Goal: Task Accomplishment & Management: Complete application form

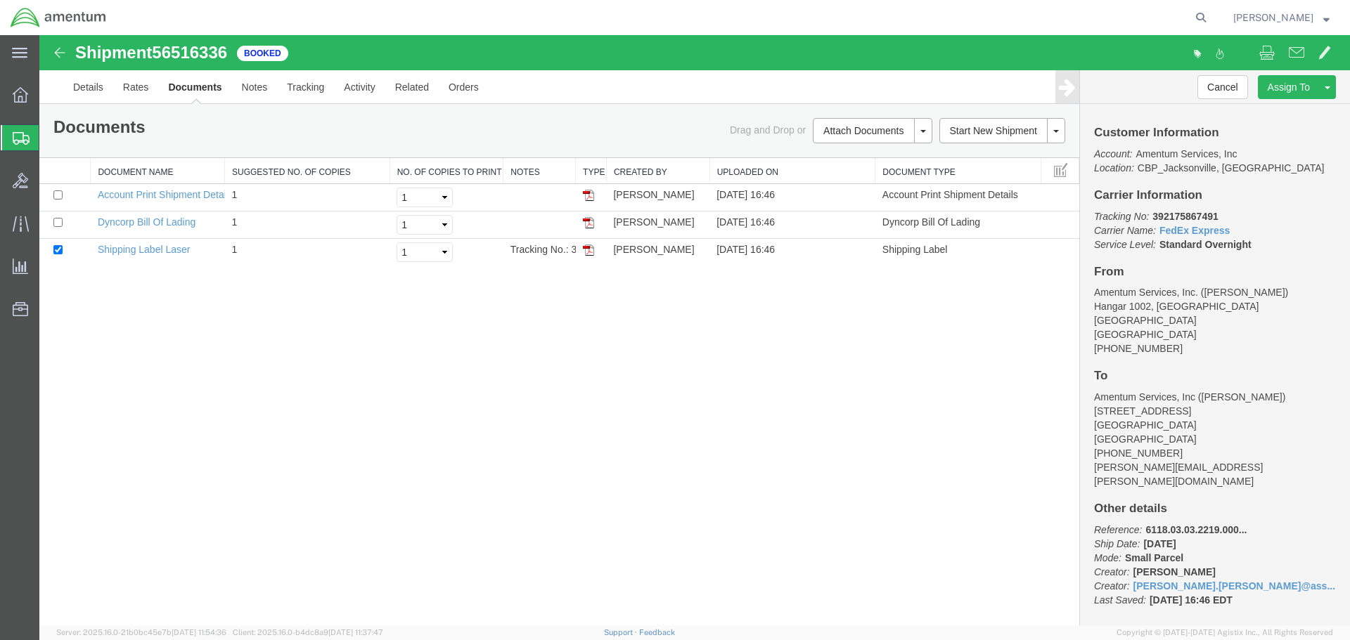
click at [0, 0] on span "Create Shipment" at bounding box center [0, 0] width 0 height 0
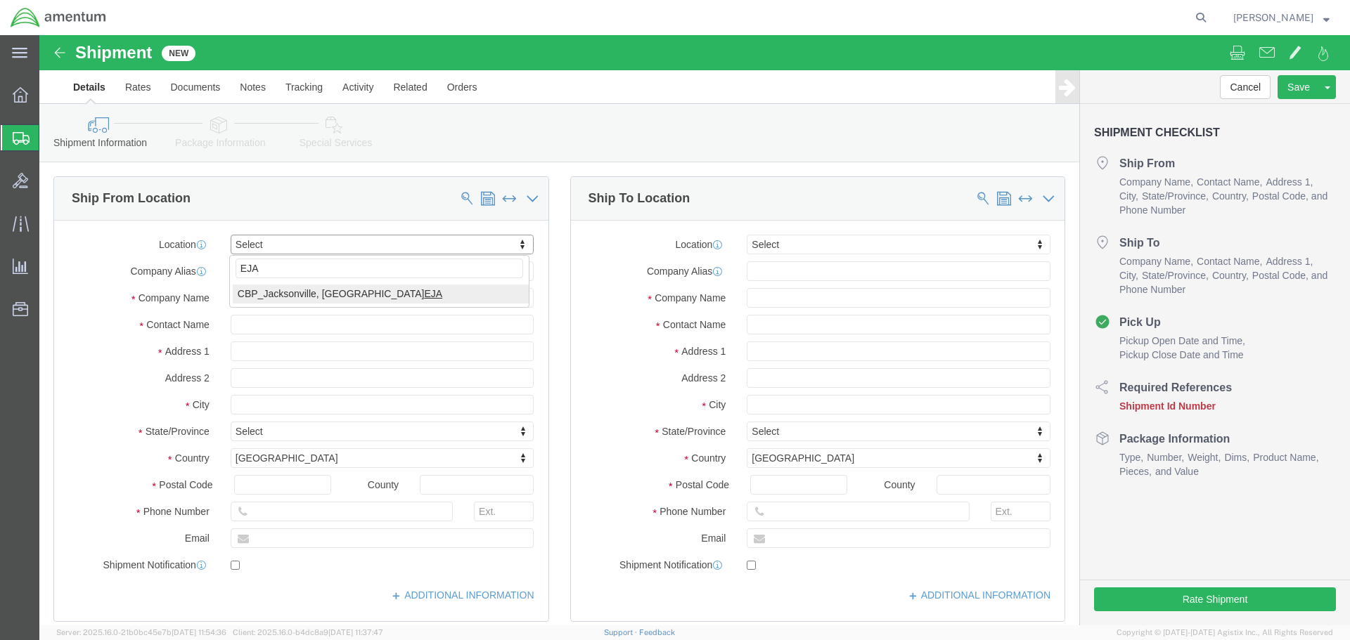
type input "EJA"
select select "49930"
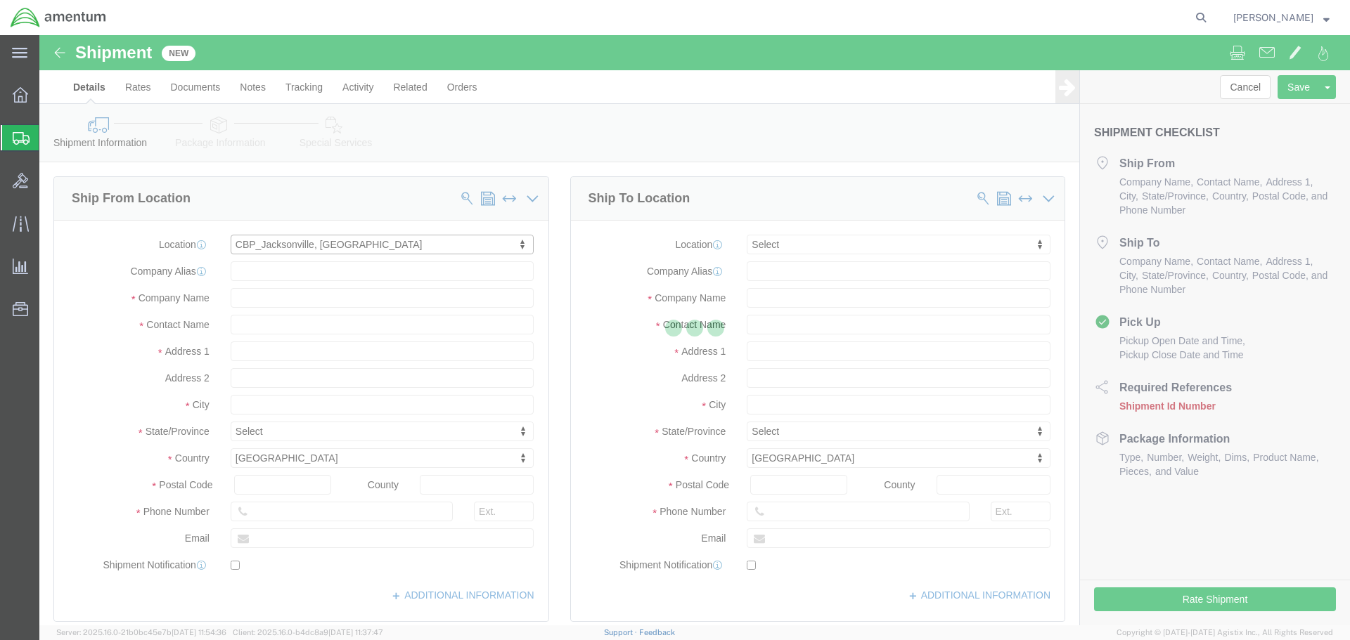
type input "Hangar 1002, [GEOGRAPHIC_DATA]"
type input "32212"
type input "[PHONE_NUMBER]"
type input "Amentum Services, Inc."
type input "[GEOGRAPHIC_DATA]"
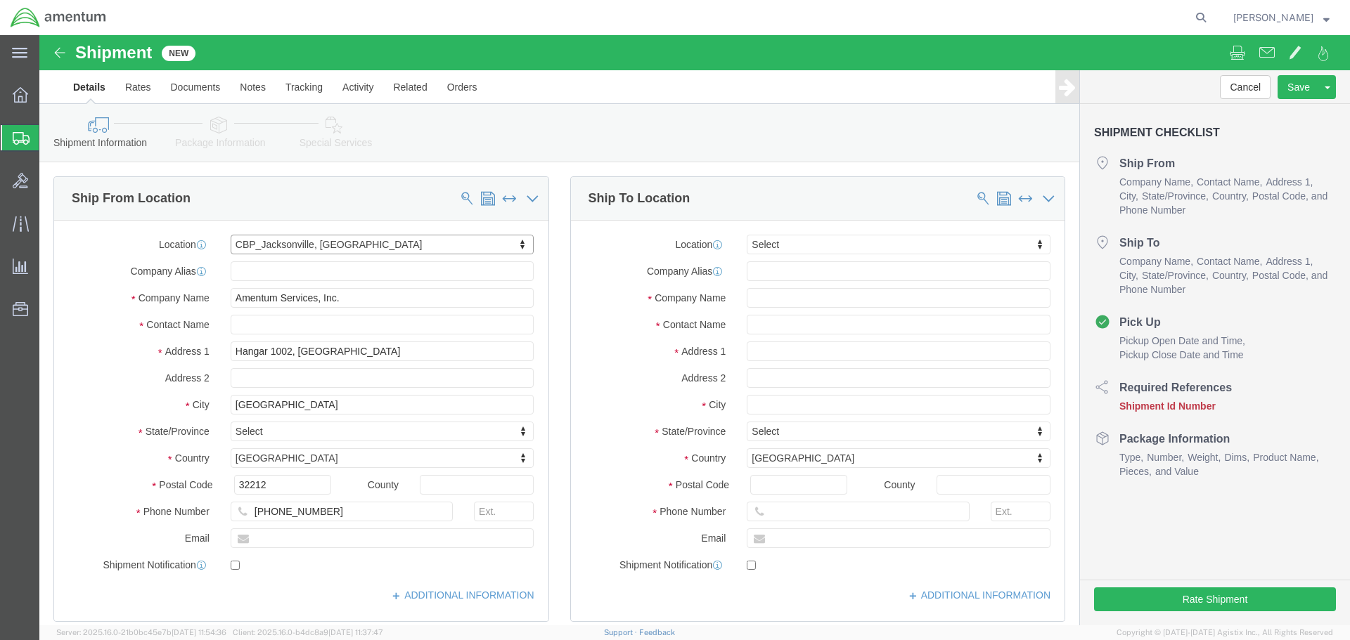
select select "FL"
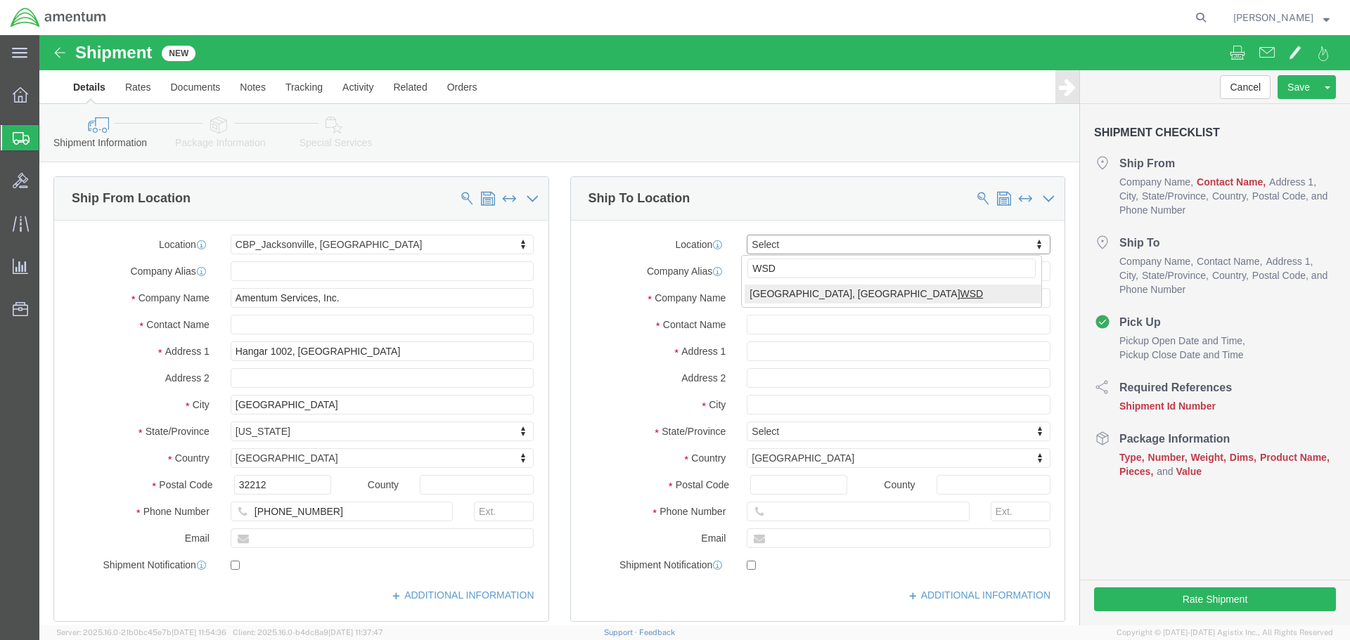
type input "WSD"
select select "49946"
type input "Bldg 1480 [GEOGRAPHIC_DATA] [GEOGRAPHIC_DATA]"
type input "92135-7013"
type input "[PHONE_NUMBER]"
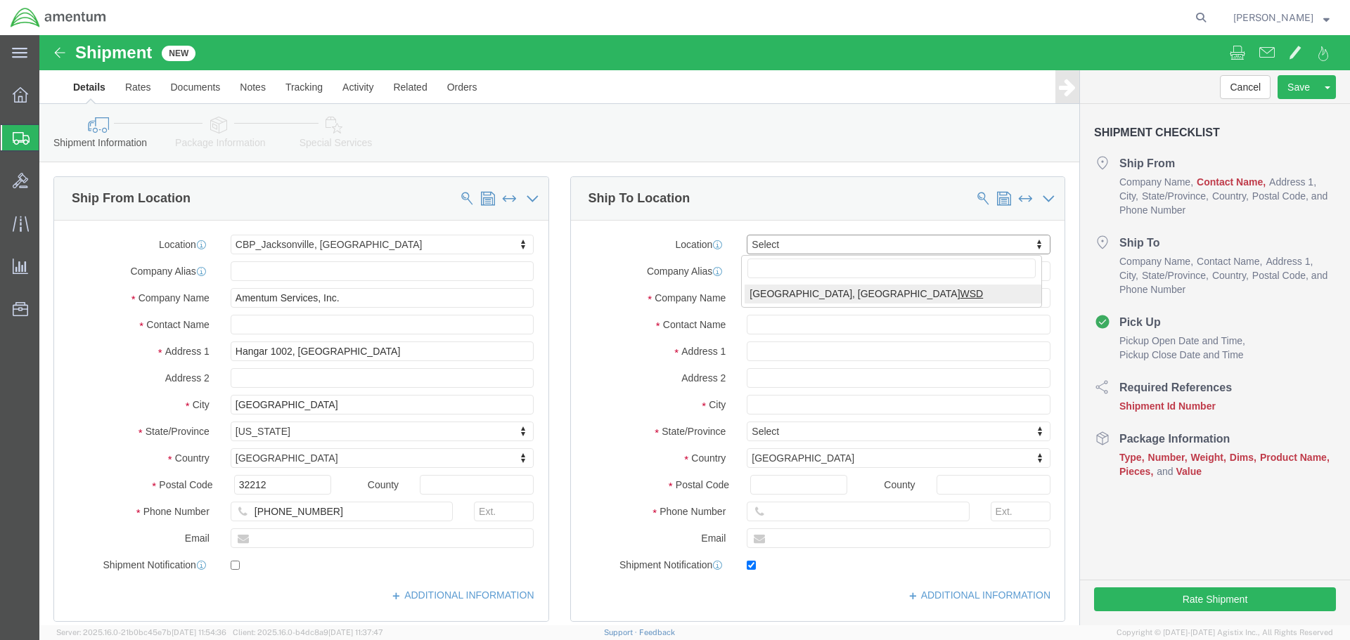
type input "3017"
type input "[PERSON_NAME][EMAIL_ADDRESS][PERSON_NAME][DOMAIN_NAME]"
checkbox input "true"
type input "Amentum Services, Inc"
type input "[PERSON_NAME]"
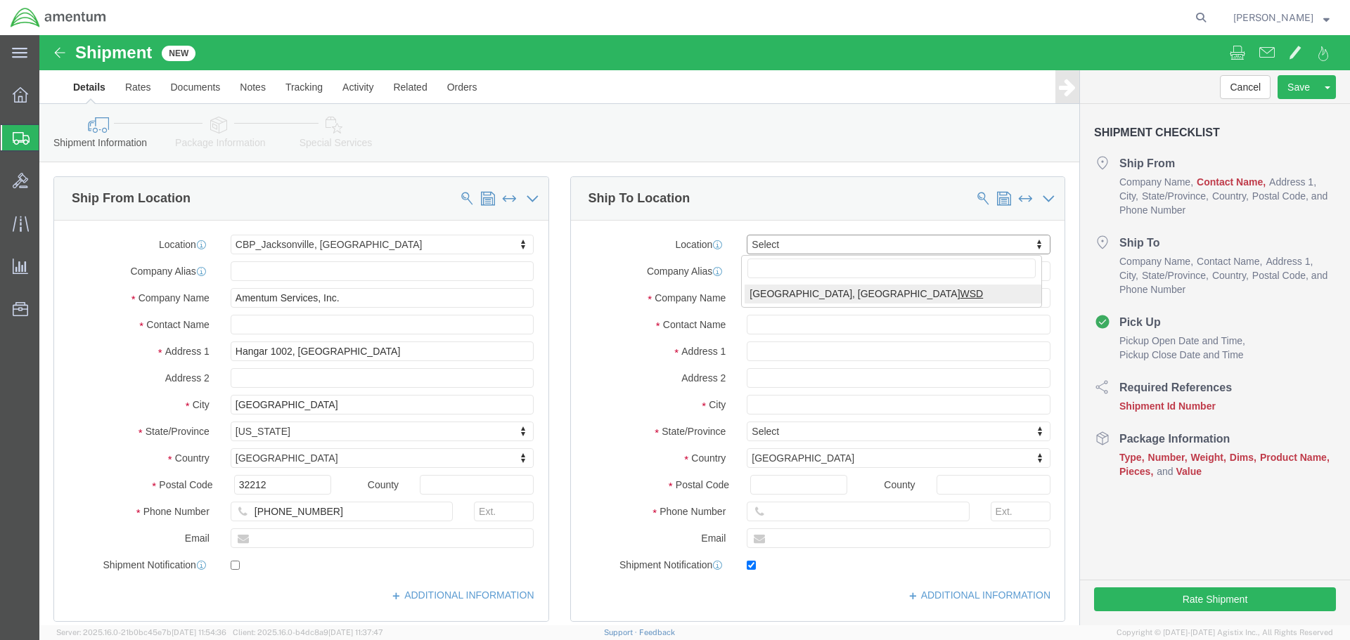
type input "[GEOGRAPHIC_DATA]"
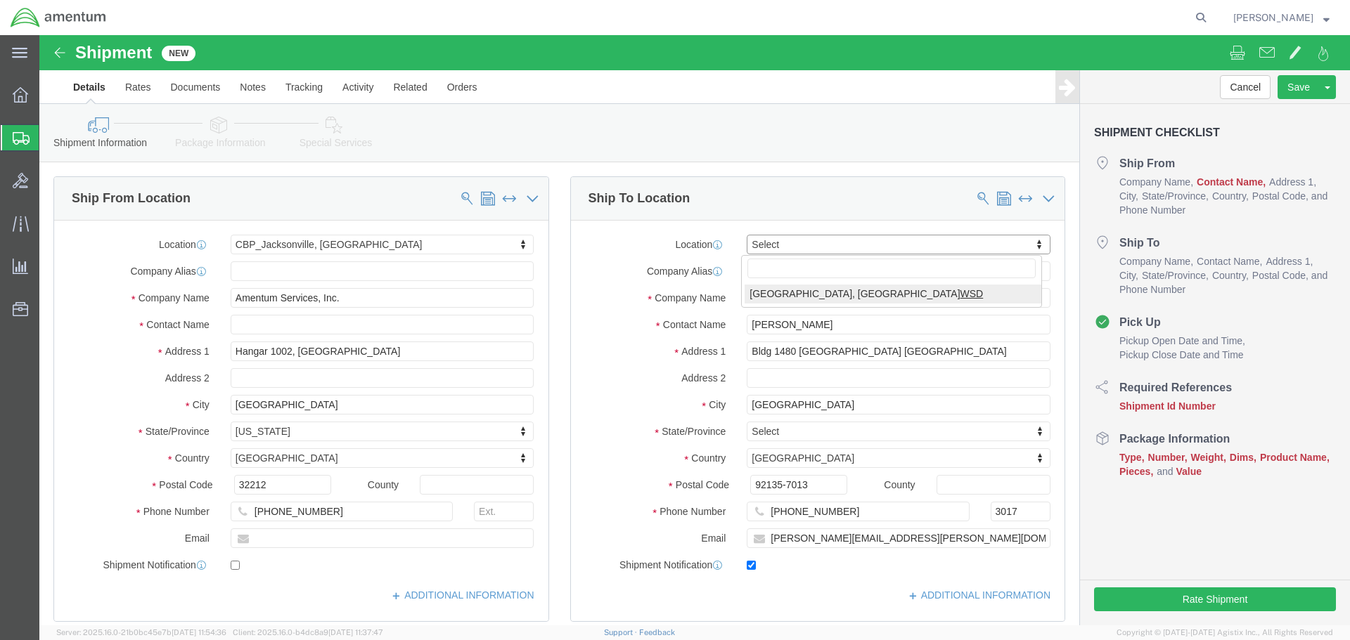
select select "CA"
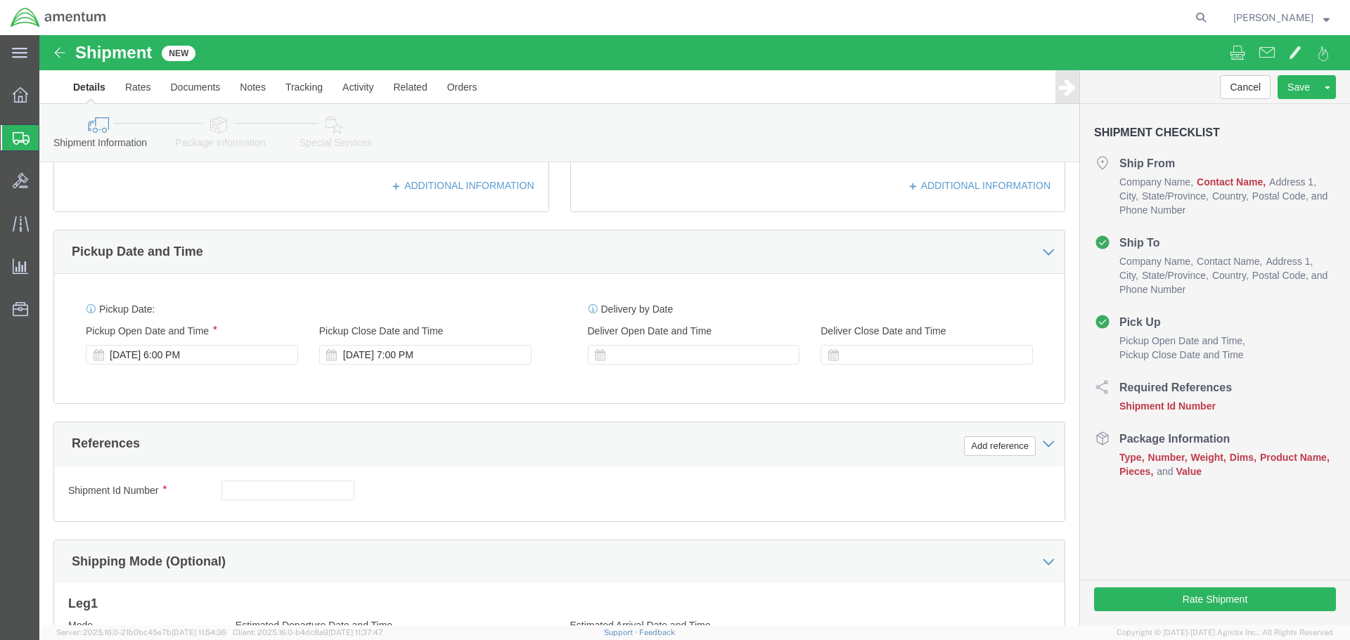
scroll to position [422, 0]
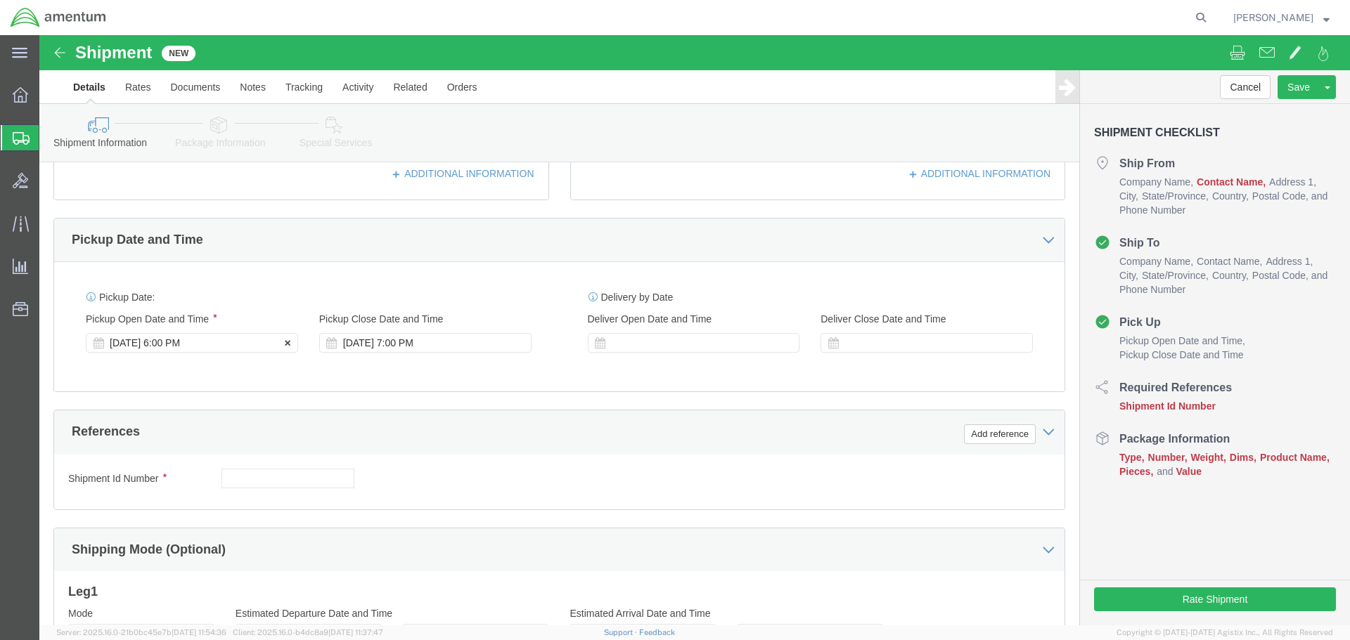
click div "[DATE] 6:00 PM"
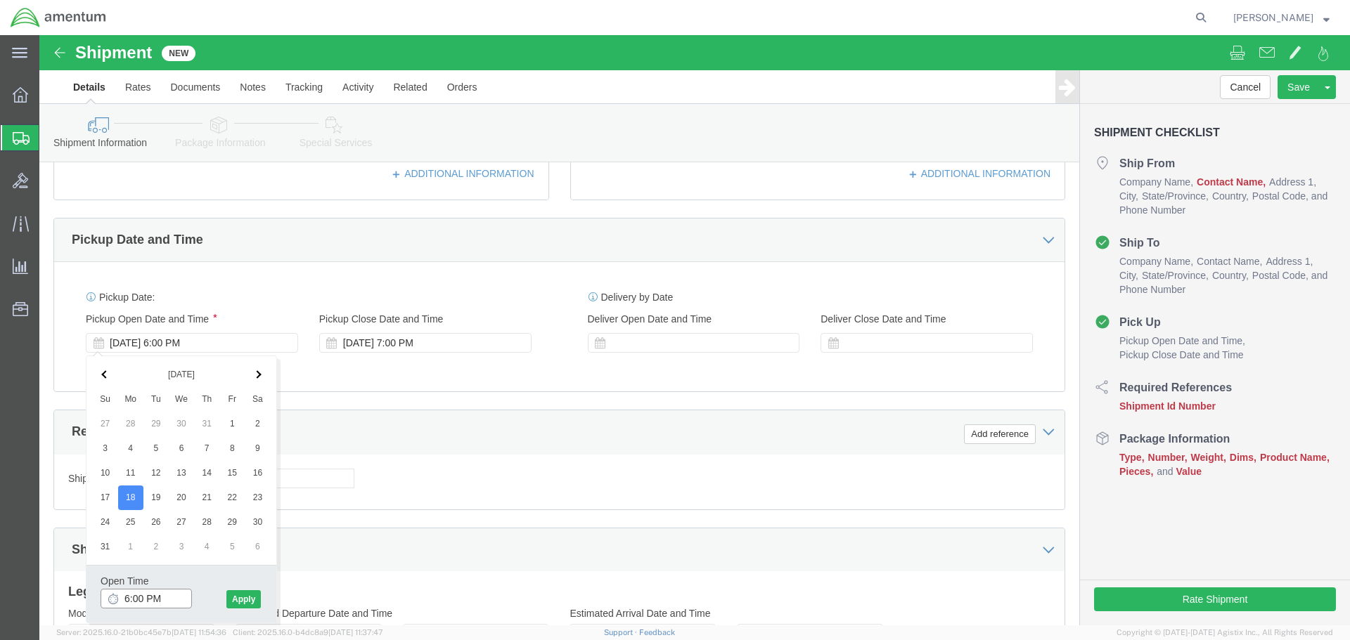
click input "6:00 PM"
type input "8:00 AM"
click div "Pickup Date: Pickup Start Date Pickup Start Time Pickup Open Date and Time [DAT…"
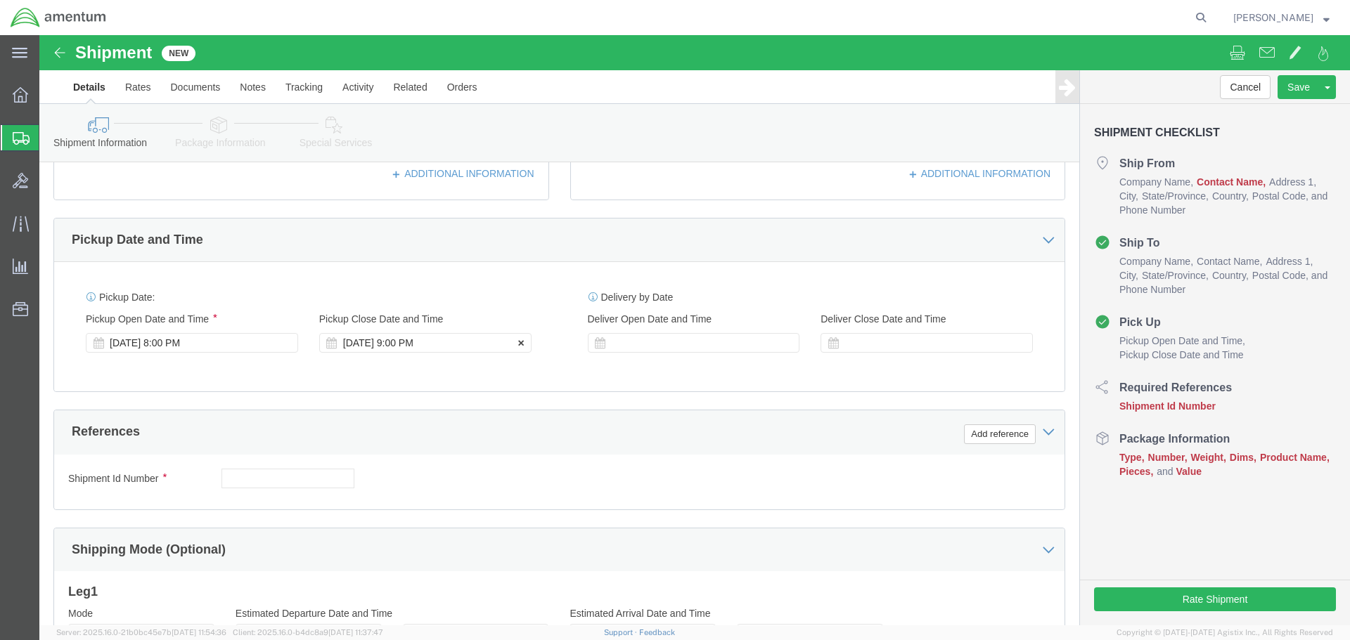
click div "[DATE] 9:00 PM"
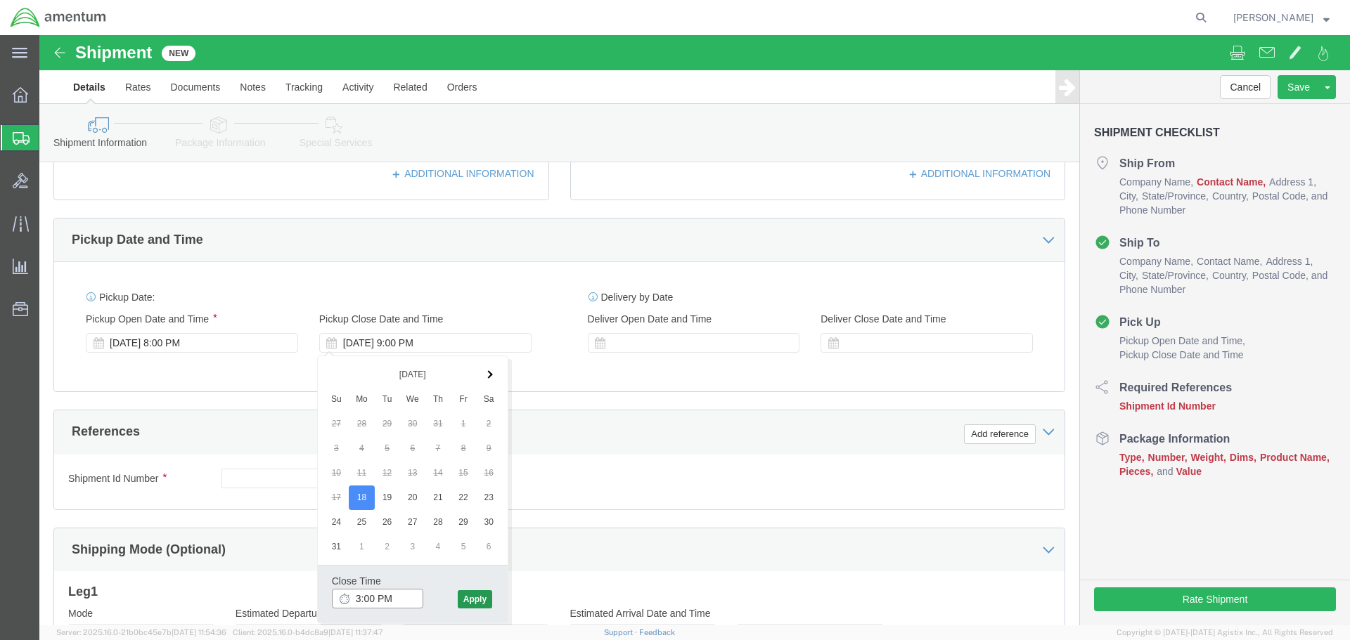
type input "3:00 PM"
click button "Apply"
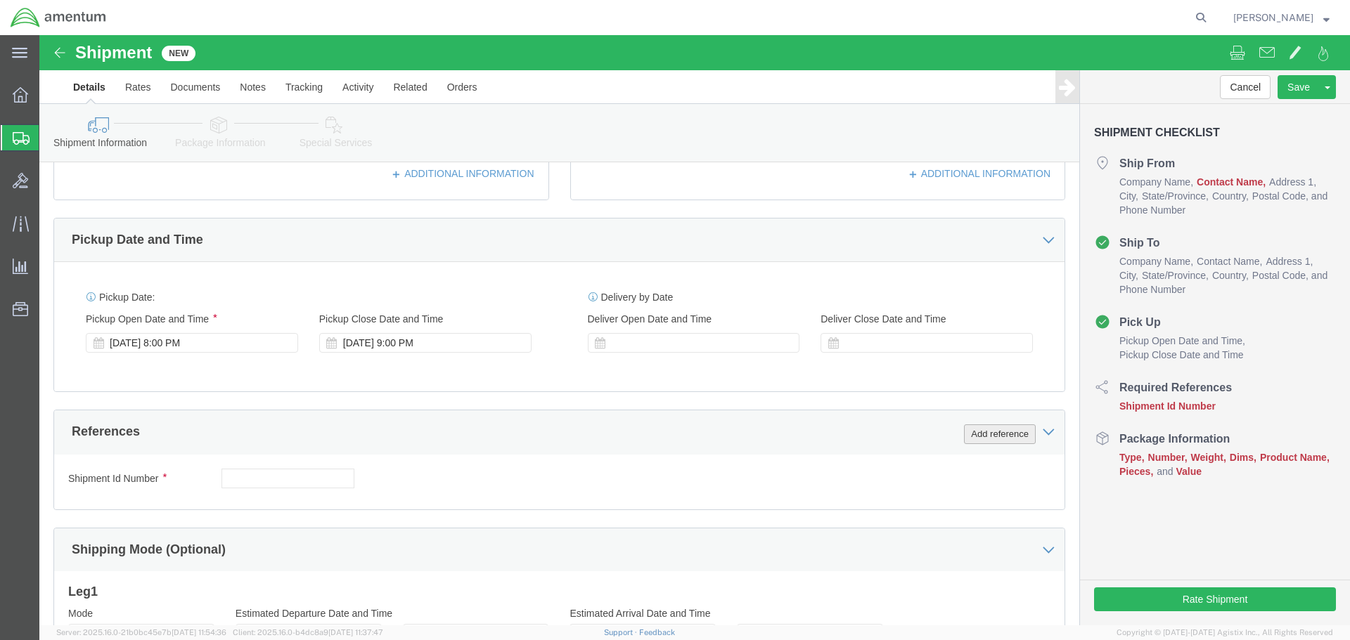
click button "Add reference"
click input "text"
paste input "6118.03.03.2219.000.EJA.0000"
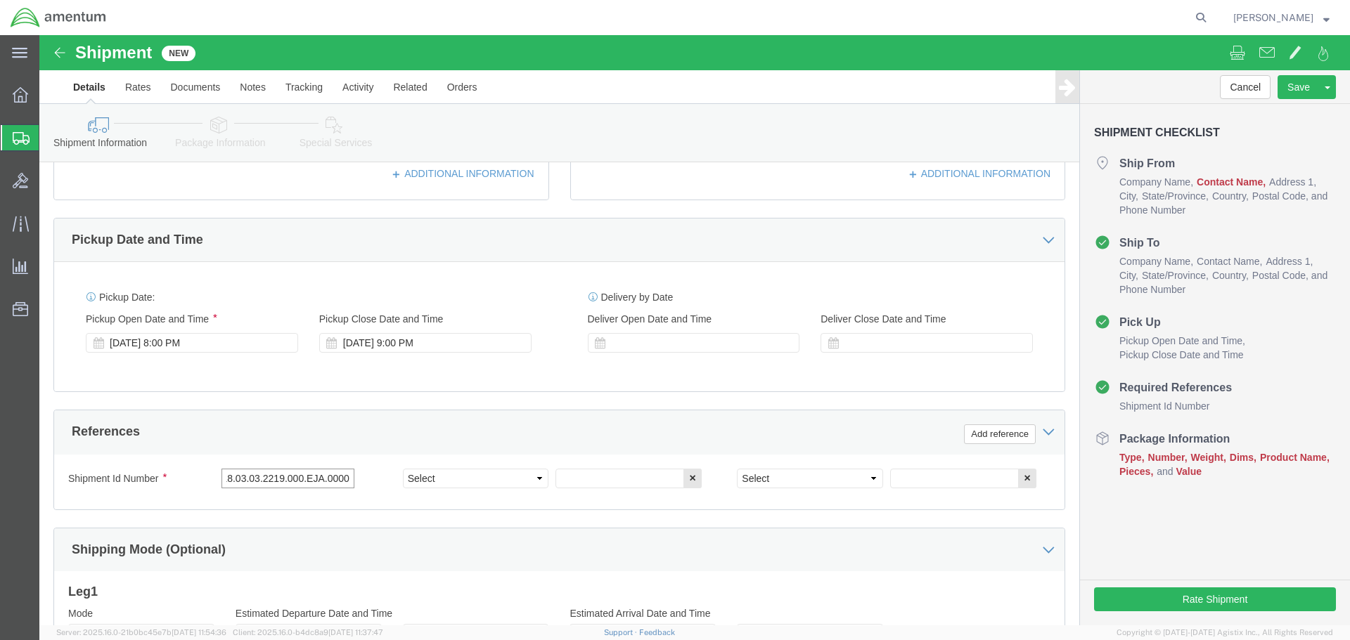
type input "6118.03.03.2219.000.EJA.0000"
click select "Select Account Type Activity ID Airline Appointment Number ASN Batch Request # …"
select select "CUSTREF"
click select "Select Account Type Activity ID Airline Appointment Number ASN Batch Request # …"
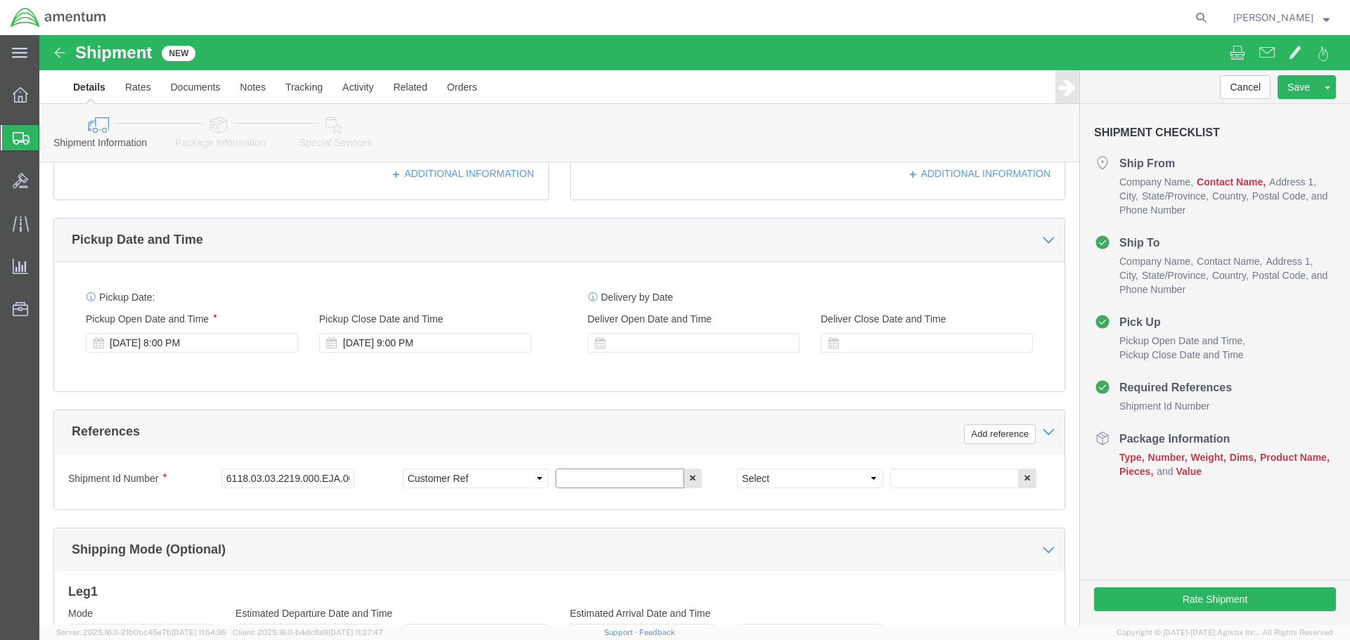
click input "text"
type input "SERVO"
click select "Select Account Type Activity ID Airline Appointment Number ASN Batch Request # …"
select select "DEPT"
click select "Select Account Type Activity ID Airline Appointment Number ASN Batch Request # …"
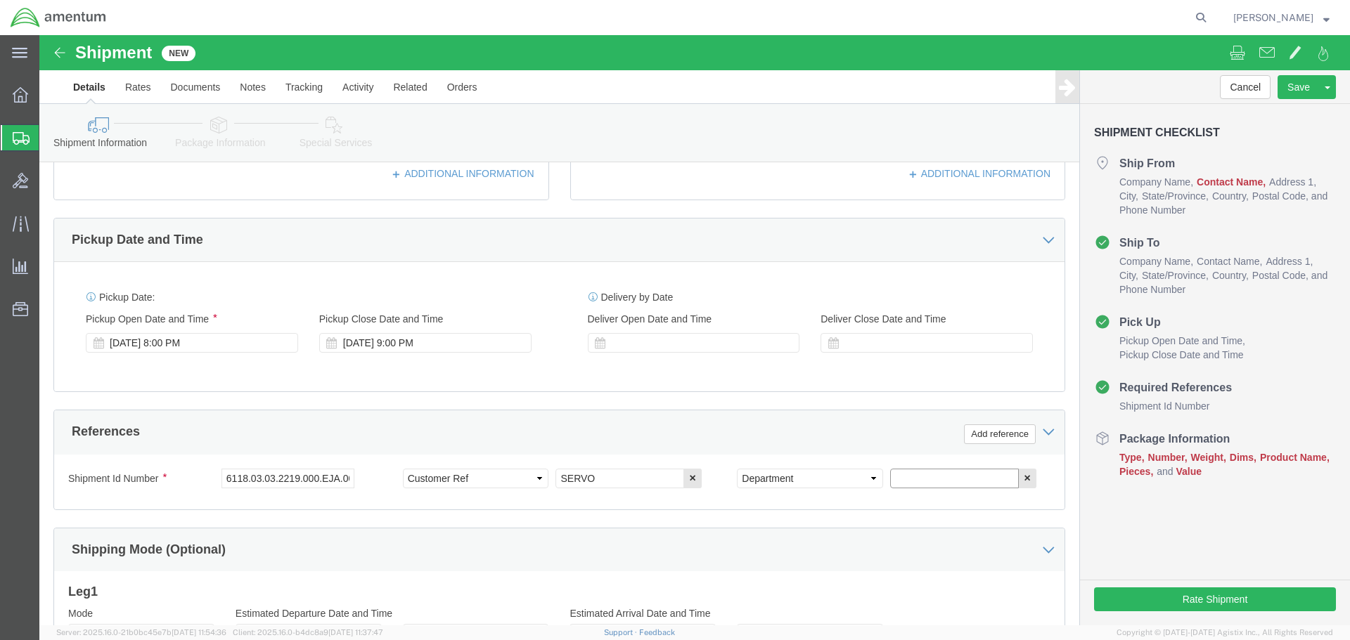
click input "text"
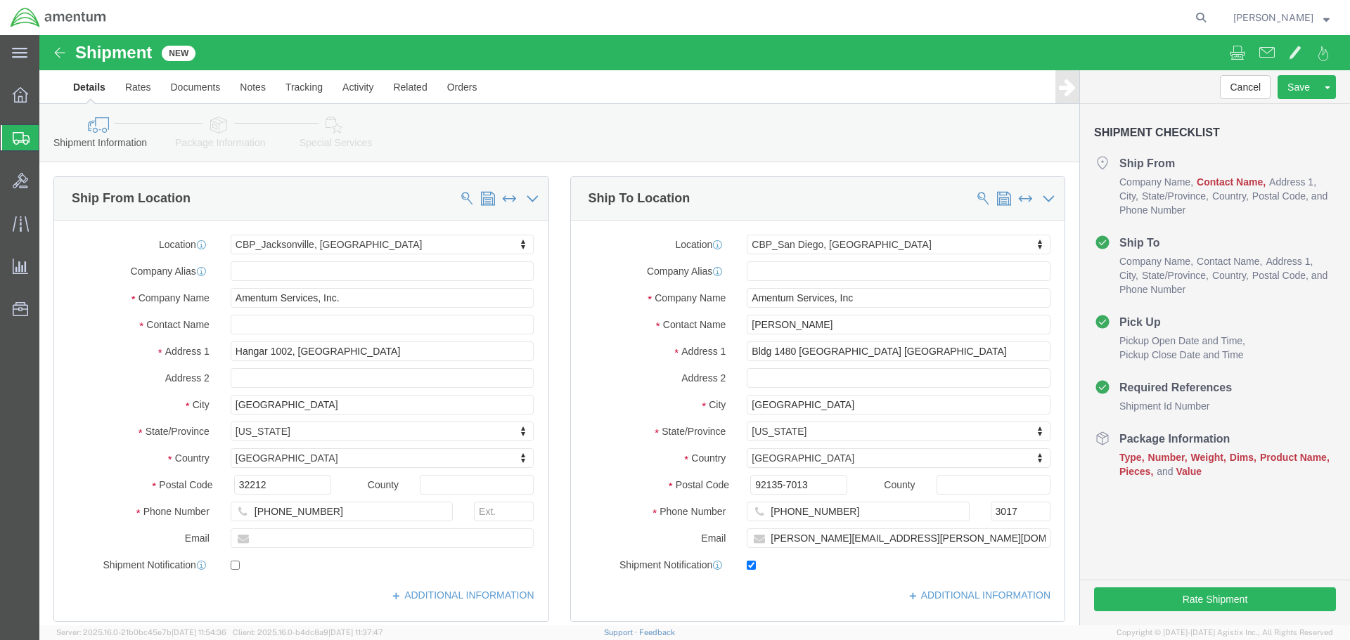
type input "CBP"
click input "text"
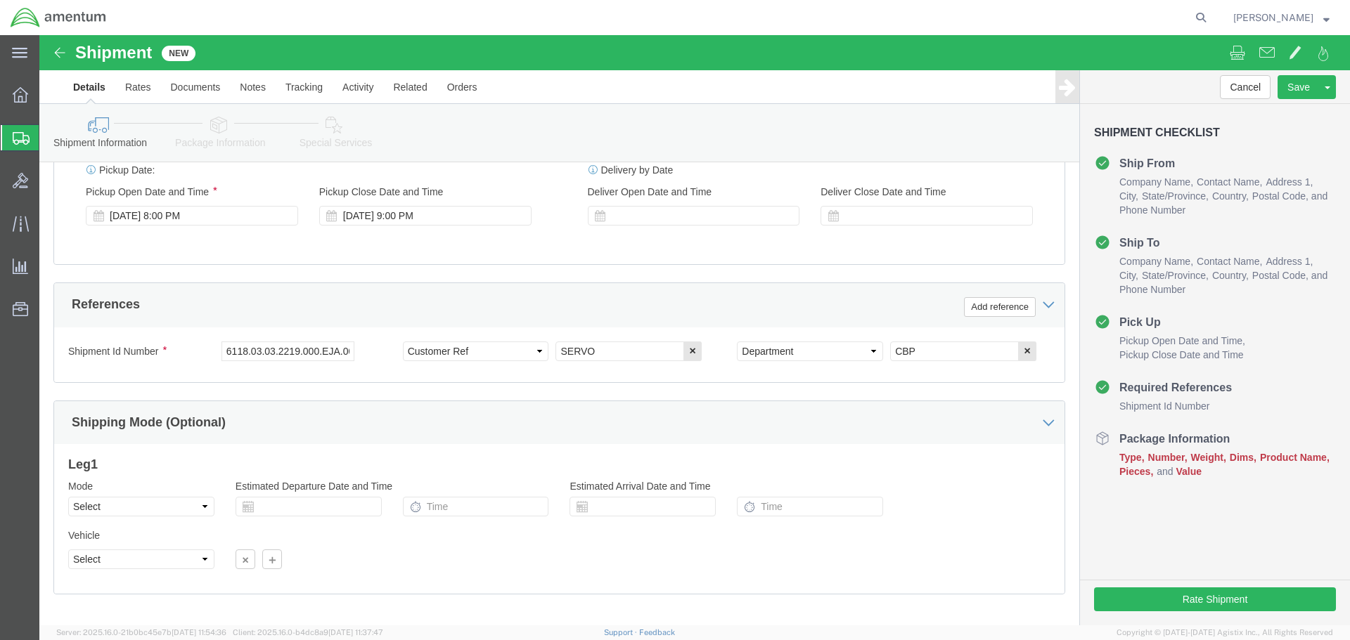
scroll to position [616, 0]
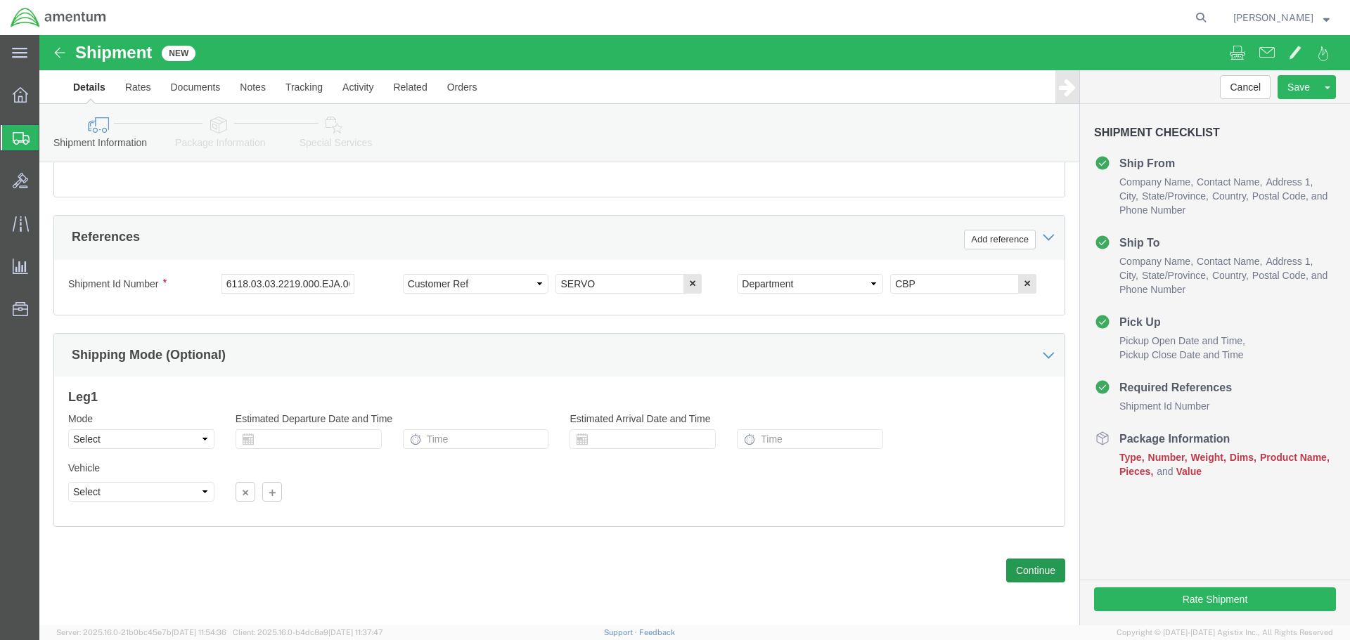
type input "[PERSON_NAME]"
click button "Continue"
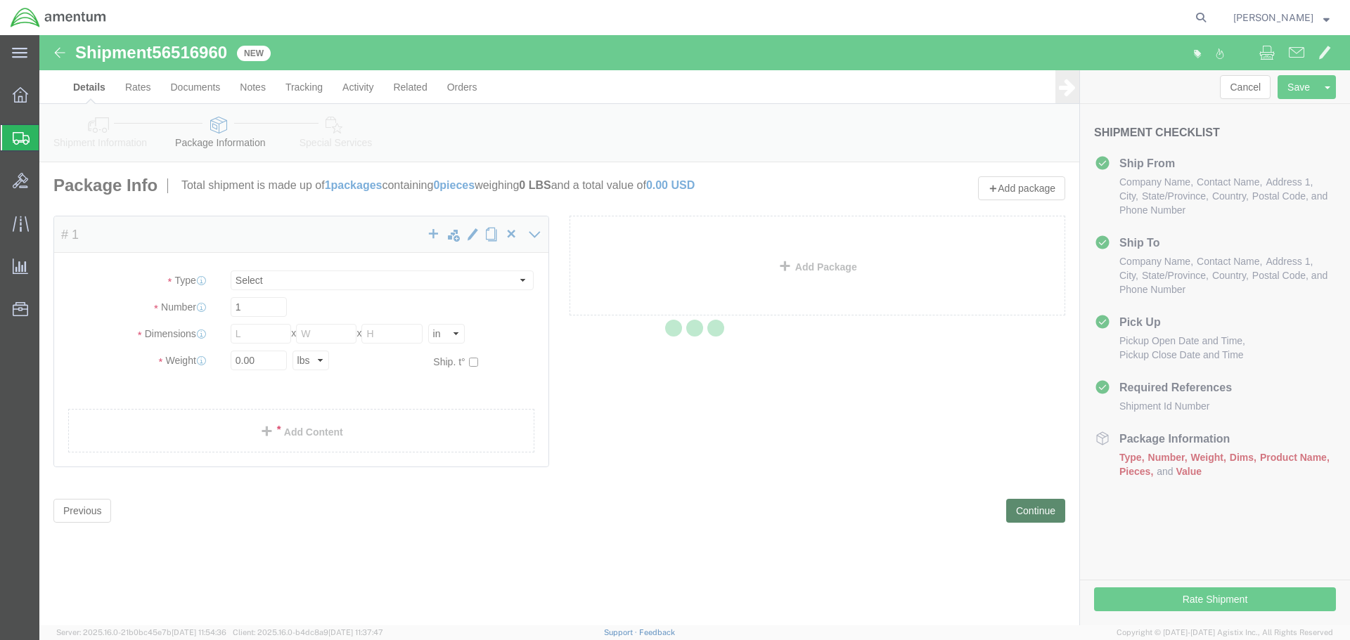
select select "CBOX"
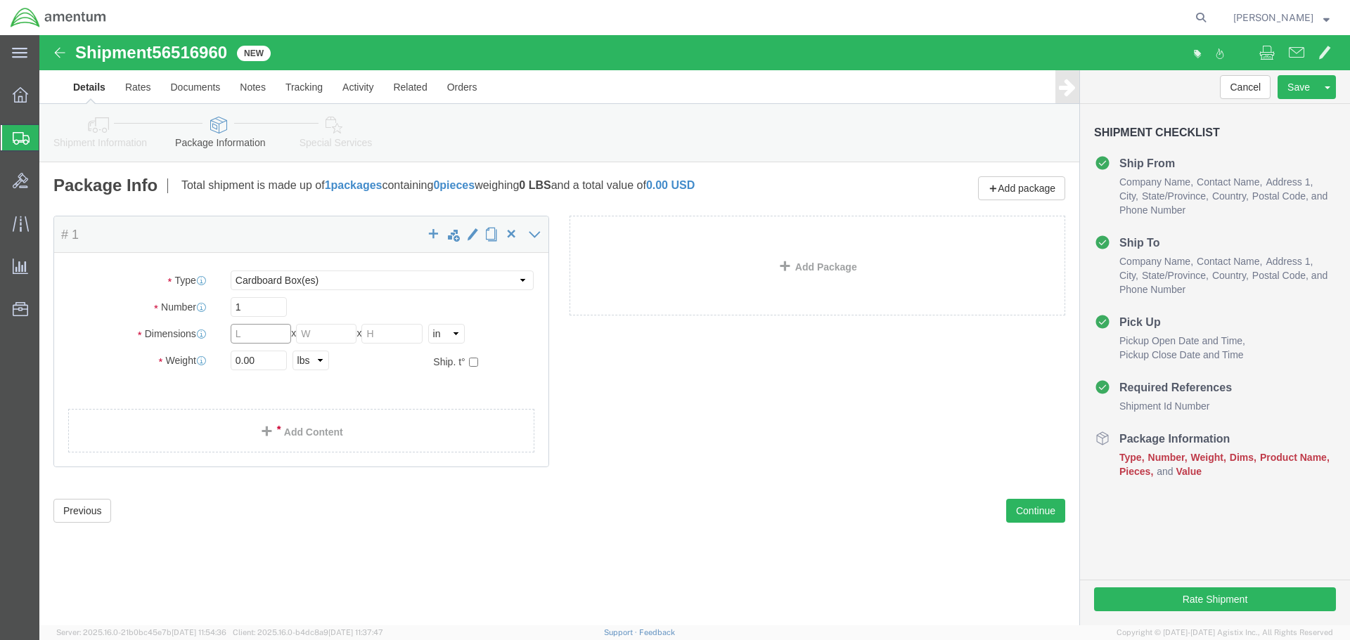
click input "text"
type input "12"
type input "10"
type input "8"
click input "0.00"
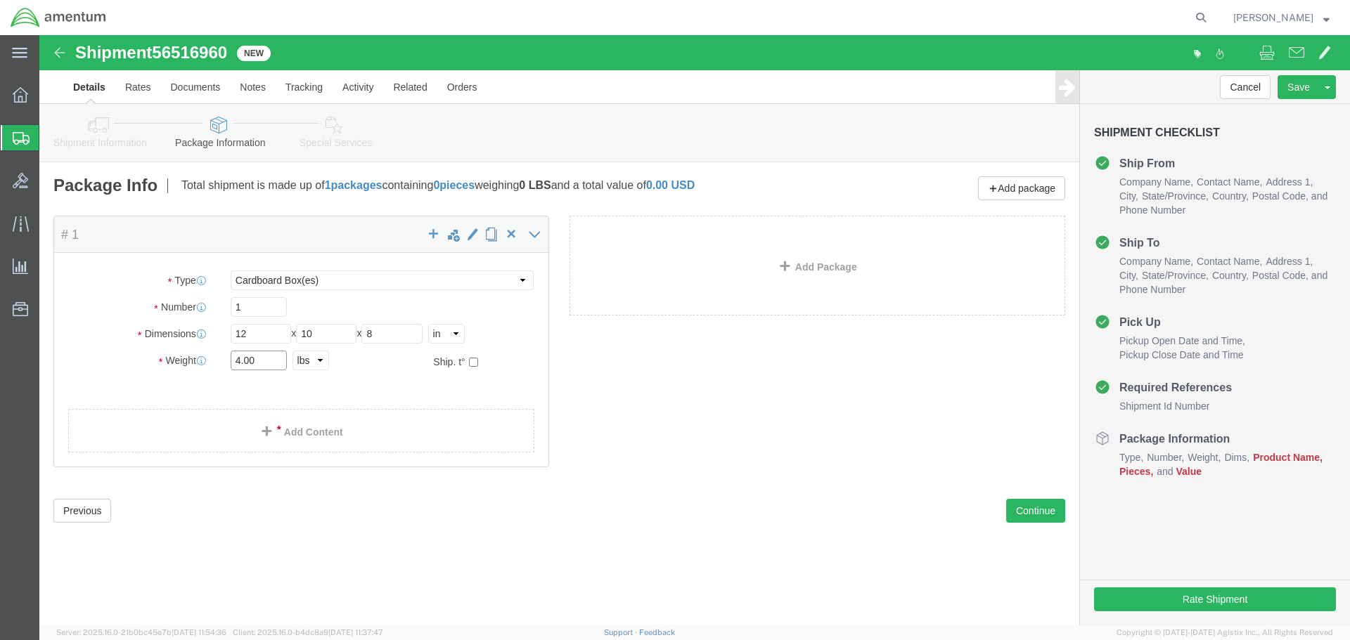
type input "4.00"
click link "Add Content"
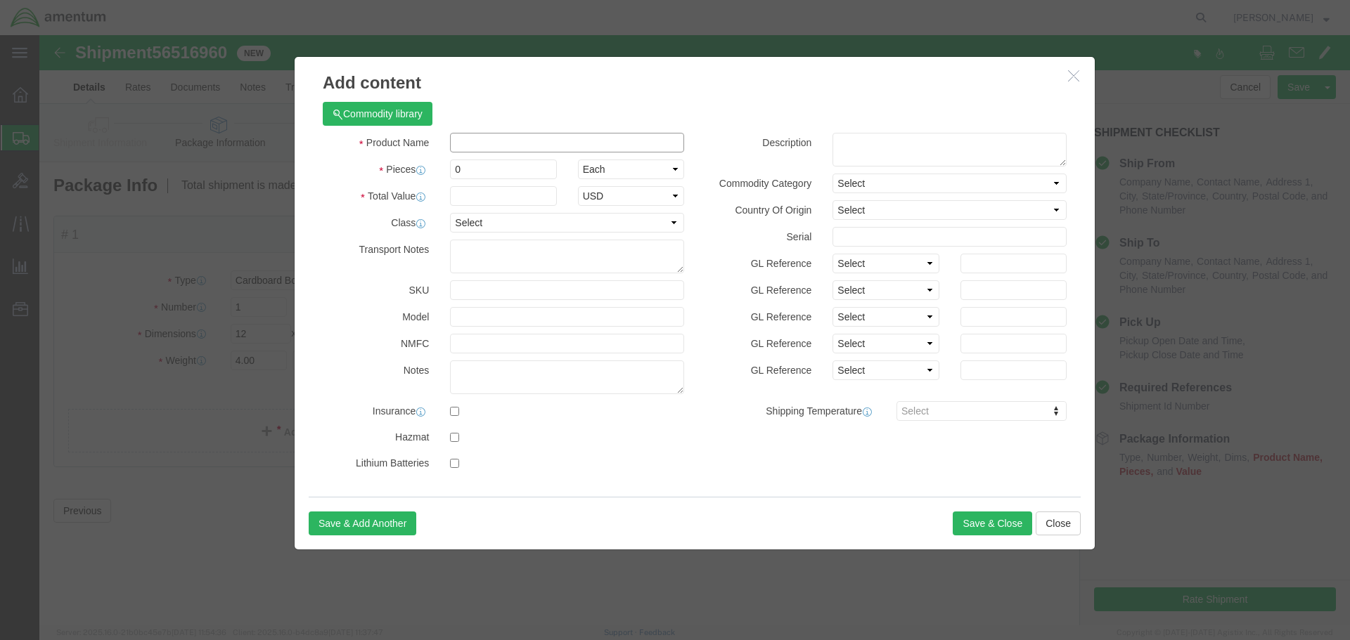
click input "text"
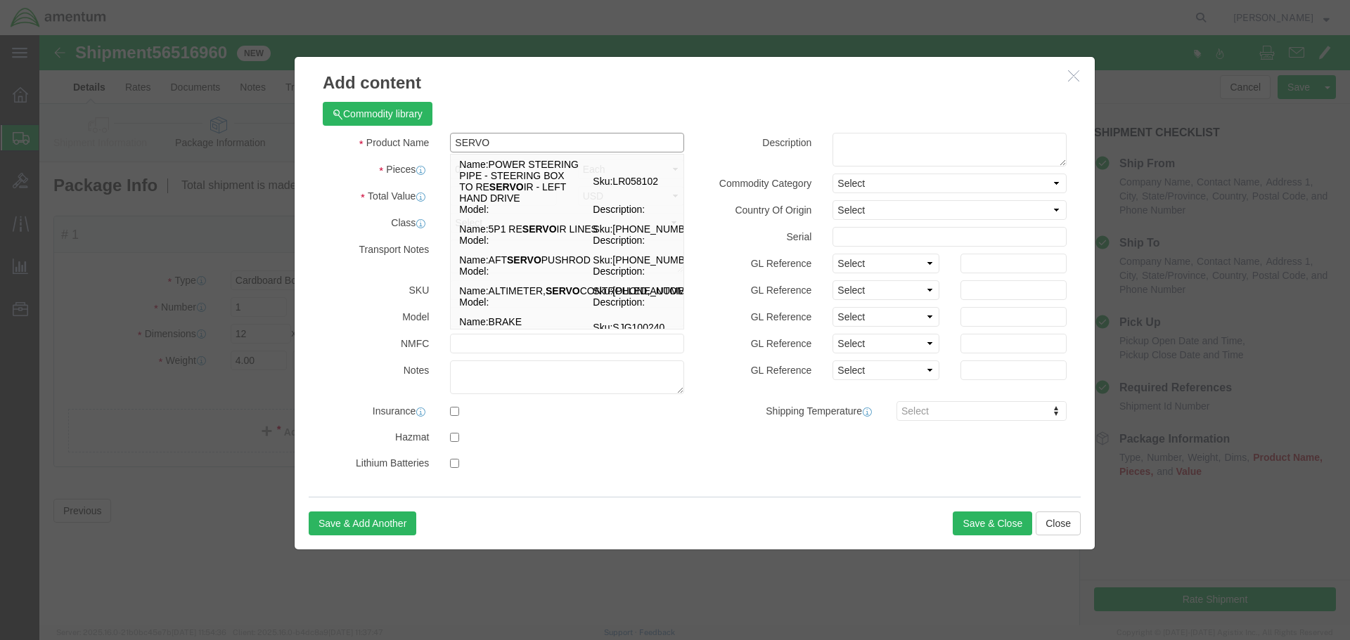
type input "SERVO"
click div "Commodity library"
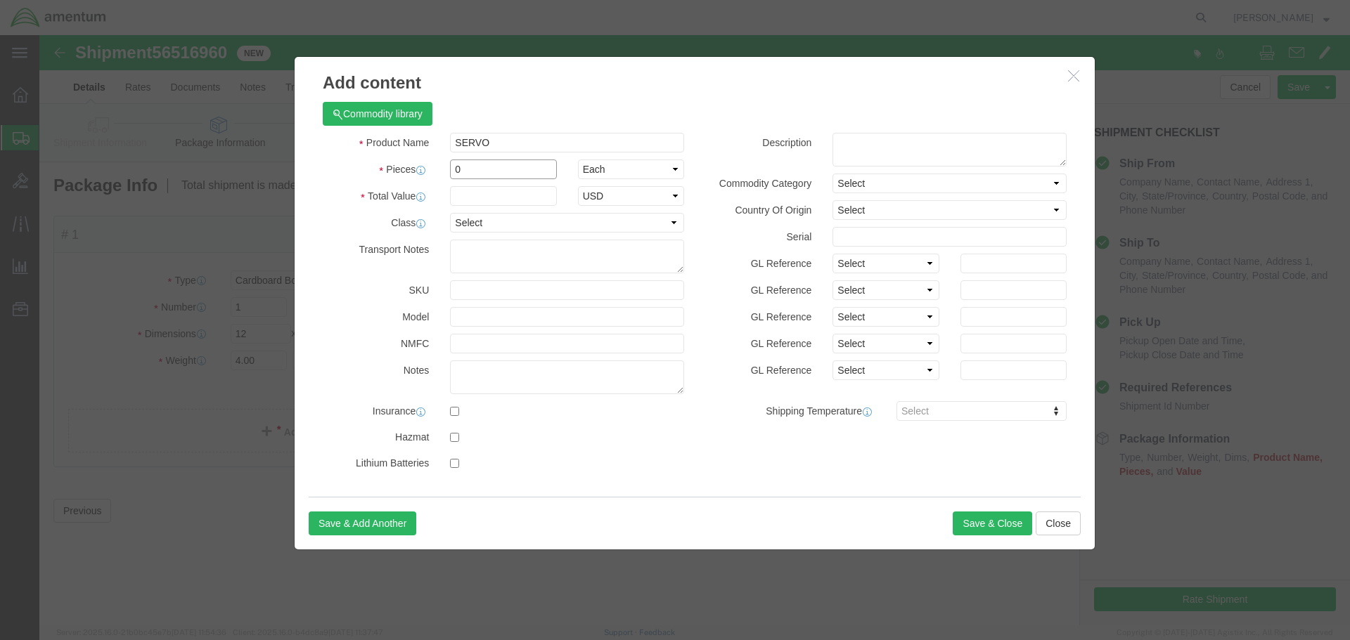
drag, startPoint x: 445, startPoint y: 131, endPoint x: 377, endPoint y: 141, distance: 68.3
click div "Pieces 0 Select Bag Barrels 100Board Feet Bottle Box Blister Pack Carats Can Ca…"
type input "1"
click input "text"
type input "10000.00"
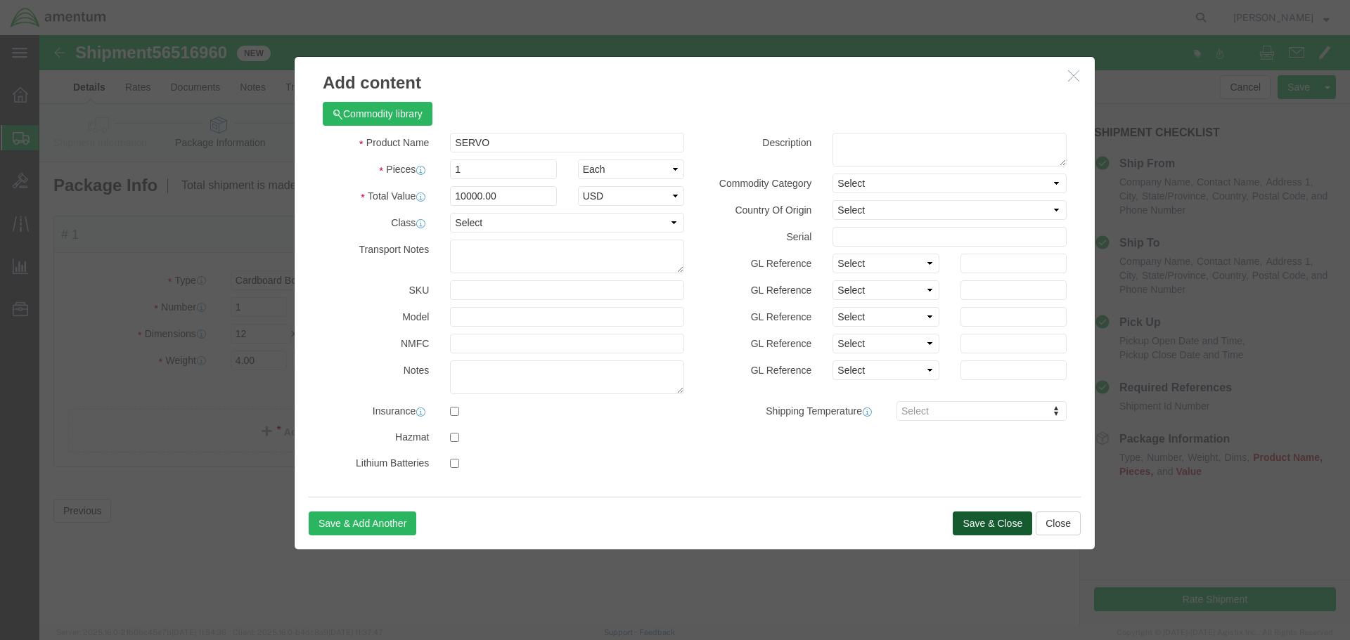
click button "Save & Close"
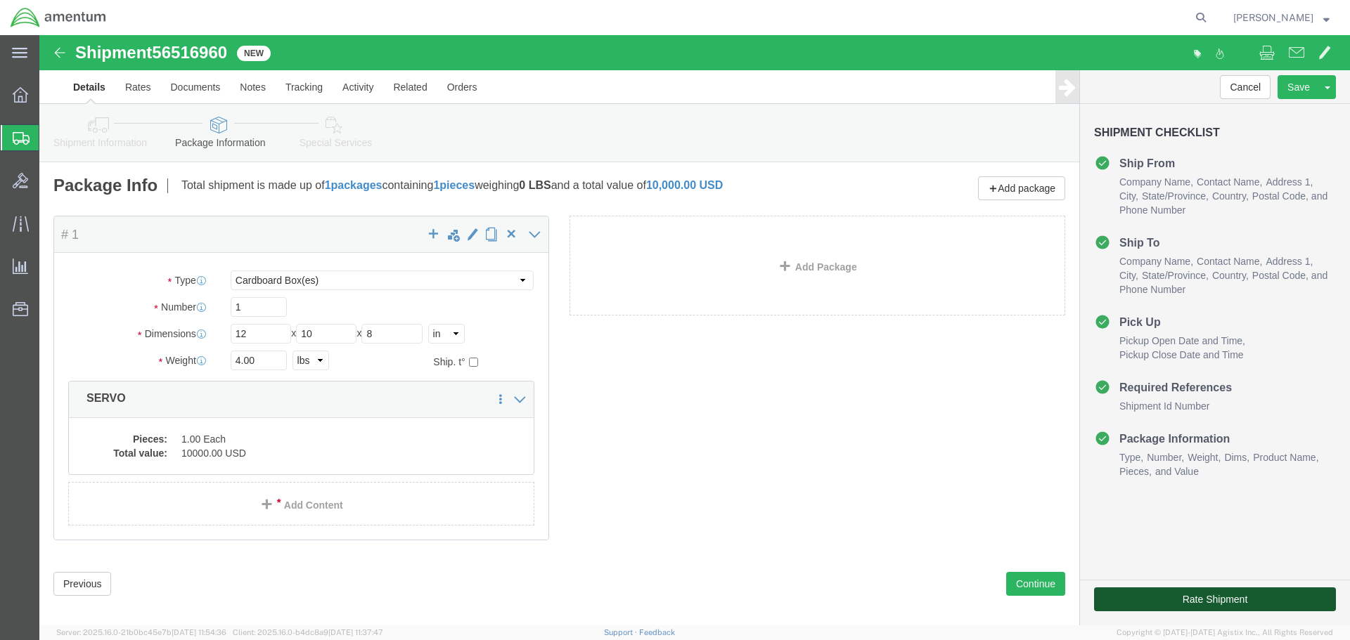
click button "Rate Shipment"
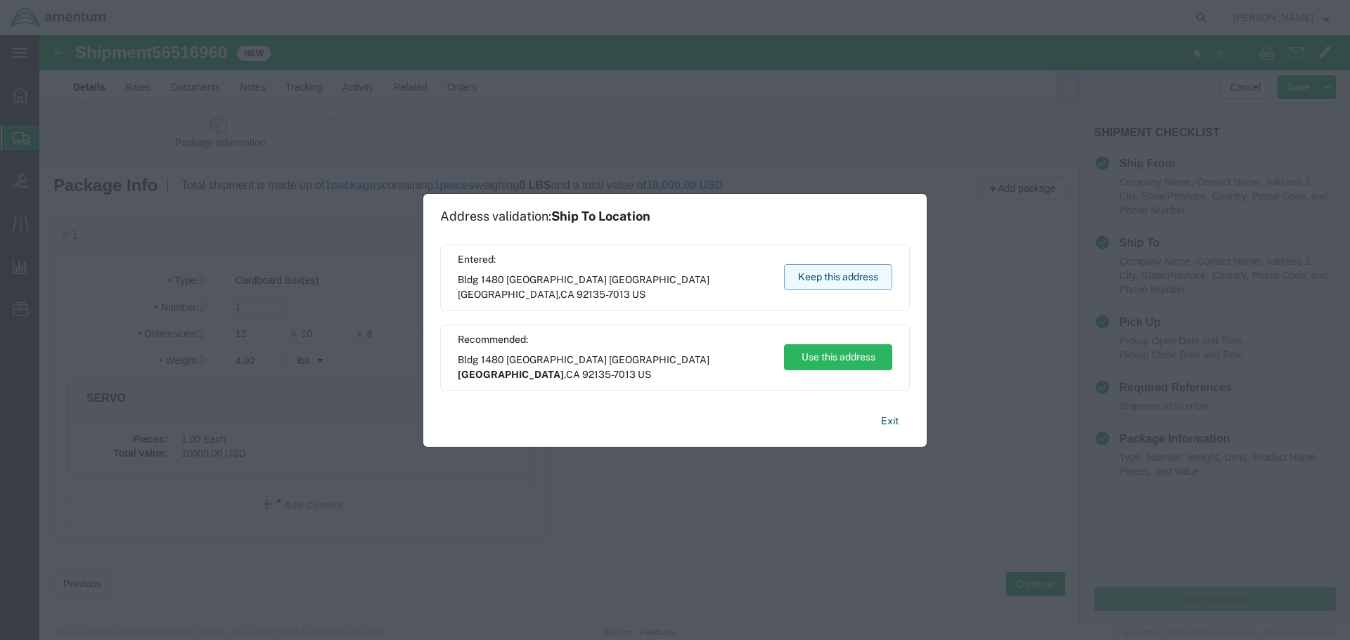
click at [825, 279] on button "Keep this address" at bounding box center [838, 277] width 108 height 26
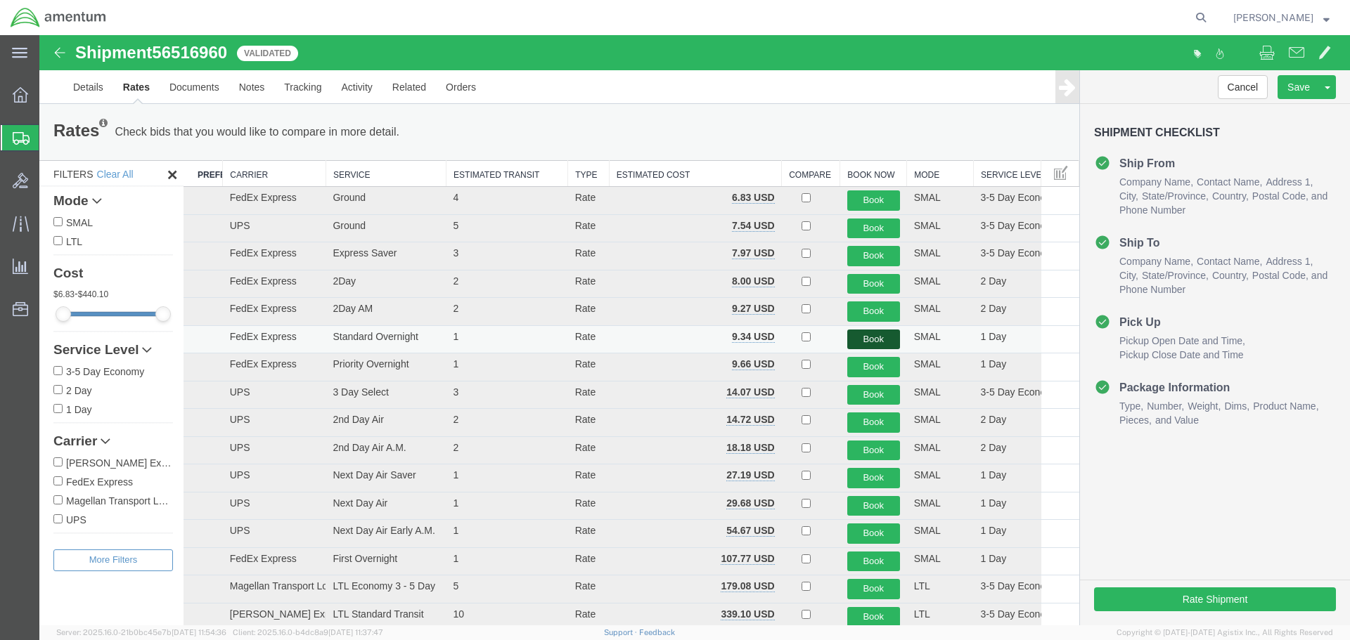
click at [856, 337] on button "Book" at bounding box center [873, 340] width 53 height 20
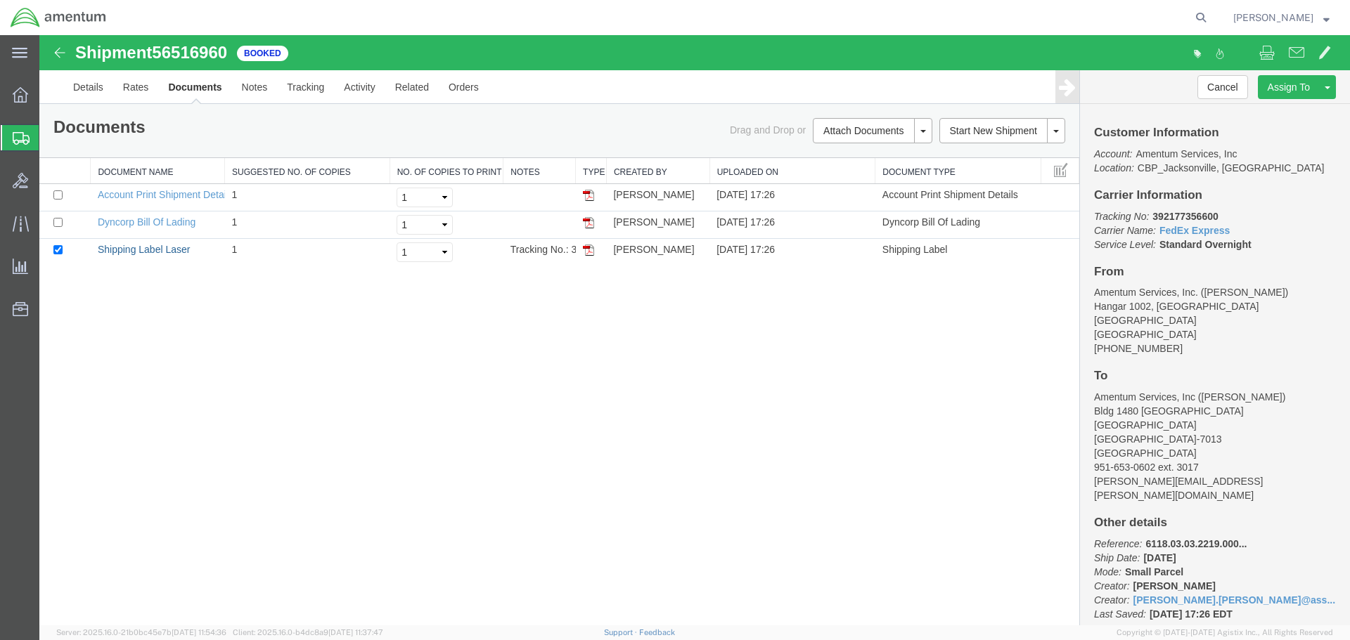
drag, startPoint x: 120, startPoint y: 247, endPoint x: 809, endPoint y: 349, distance: 696.3
click at [120, 247] on link "Shipping Label Laser" at bounding box center [144, 249] width 93 height 11
